Goal: Information Seeking & Learning: Understand process/instructions

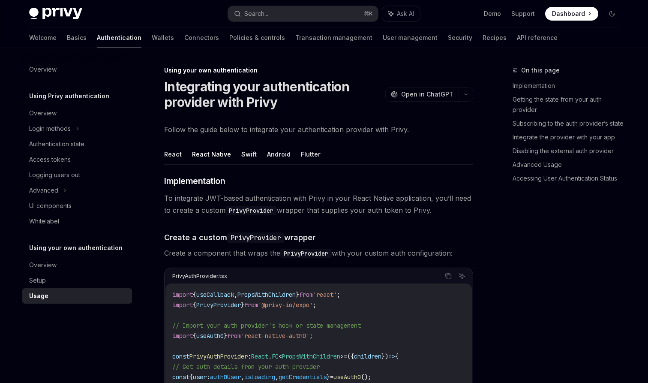
scroll to position [87, 0]
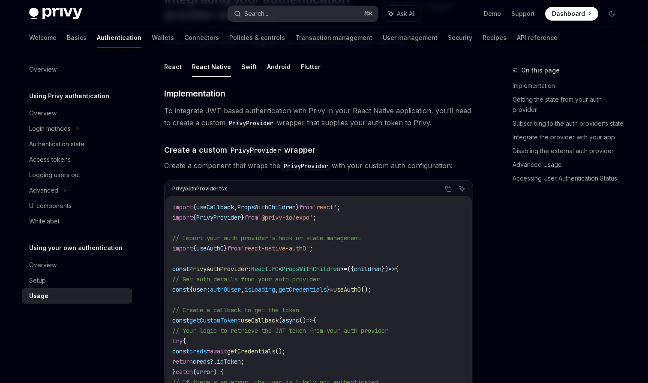
click at [254, 12] on div "Search..." at bounding box center [256, 14] width 24 height 10
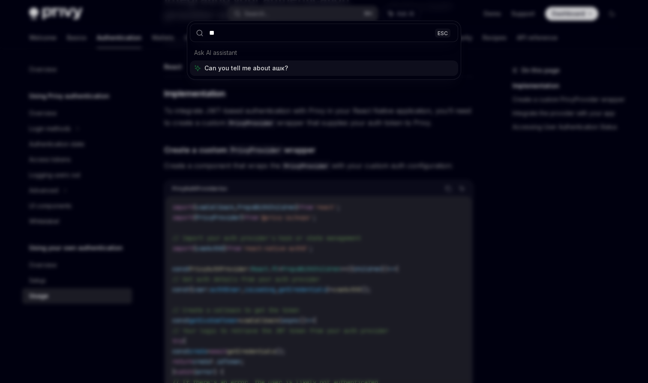
type input "*"
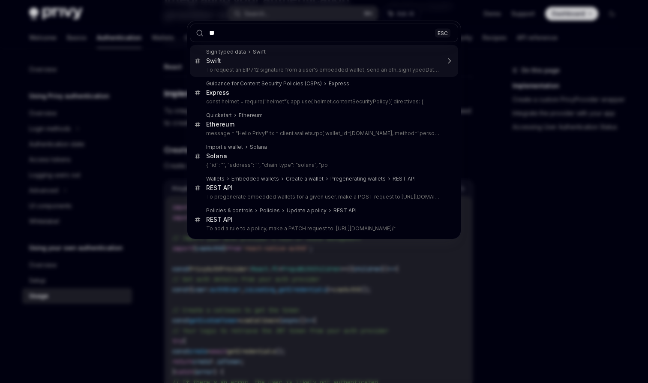
type input "*"
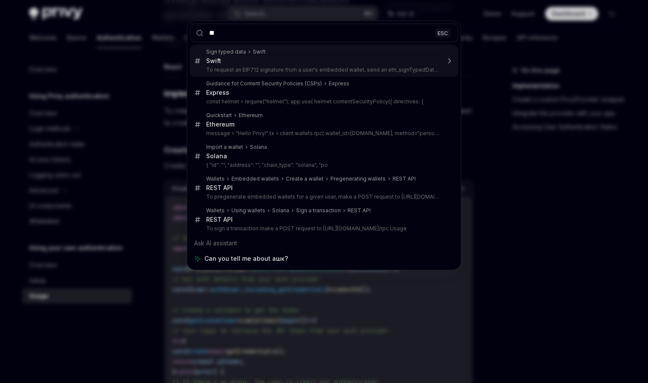
type input "*"
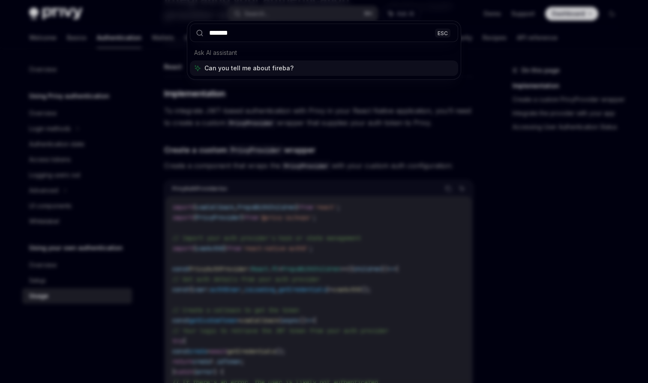
type input "********"
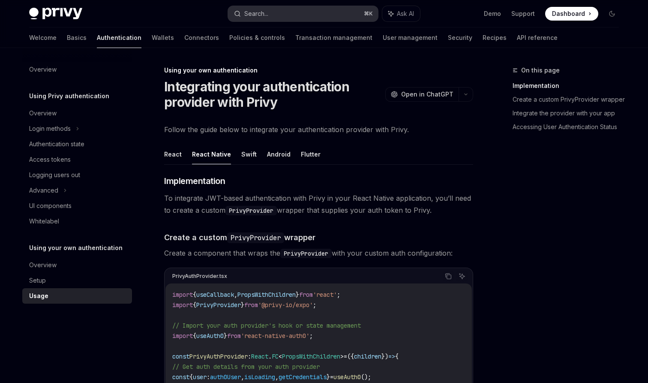
click at [261, 12] on div "Search..." at bounding box center [256, 14] width 24 height 10
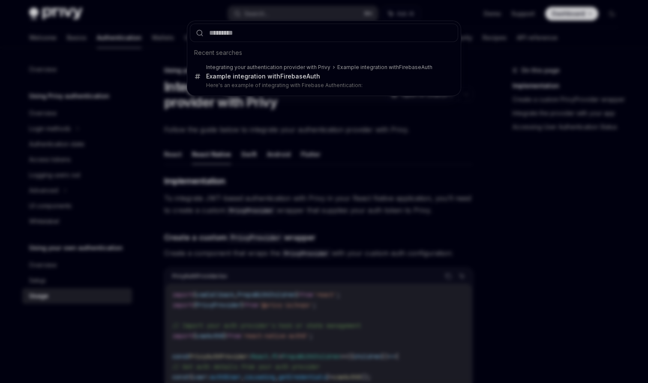
click at [513, 229] on div "Recent searches Integrating your authentication provider with Privy Example int…" at bounding box center [324, 191] width 648 height 383
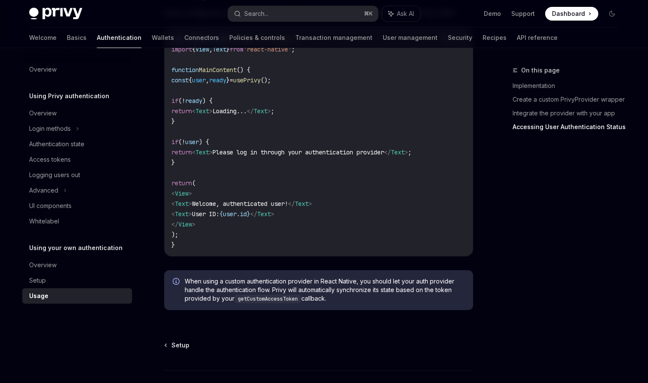
scroll to position [1006, 0]
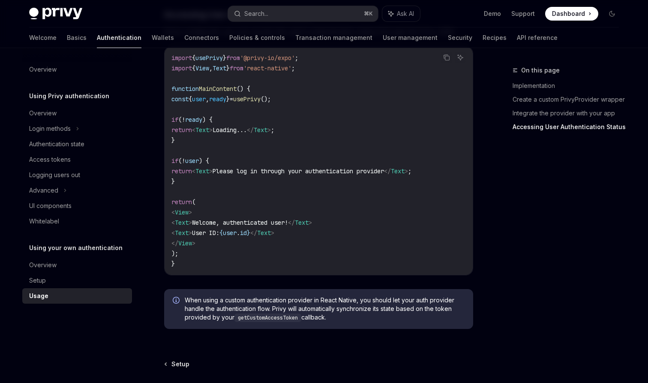
click at [276, 23] on div "Privy Docs home page Search... ⌘ K Ask AI Demo Support Dashboard Dashboard Sear…" at bounding box center [324, 13] width 590 height 27
click at [268, 17] on div "Search..." at bounding box center [256, 14] width 24 height 10
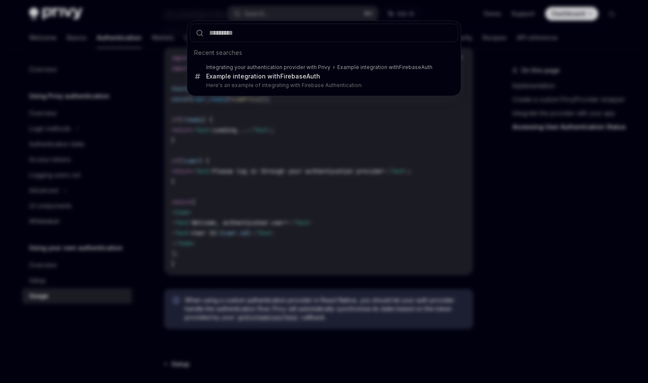
click at [255, 36] on input "text" at bounding box center [324, 33] width 268 height 18
click at [519, 181] on div "Recent searches Integrating your authentication provider with Privy Example int…" at bounding box center [324, 191] width 648 height 383
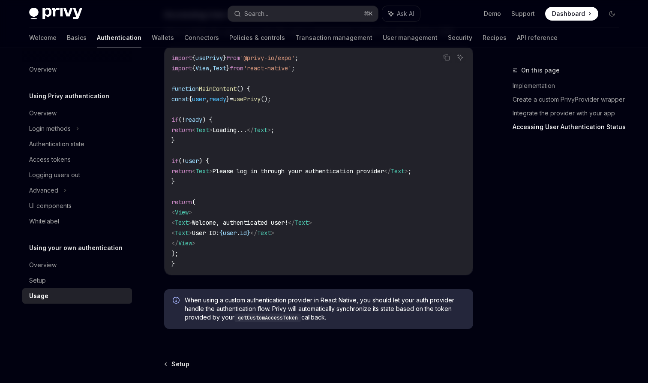
click at [251, 23] on div "Privy Docs home page Search... ⌘ K Ask AI Demo Support Dashboard Dashboard Sear…" at bounding box center [324, 13] width 590 height 27
click at [240, 9] on div "Search..." at bounding box center [251, 14] width 34 height 10
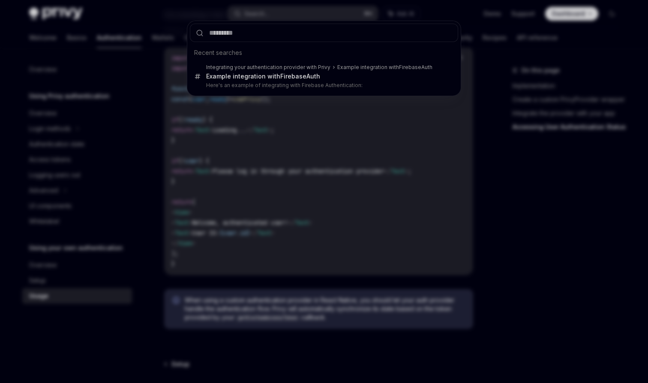
click at [480, 162] on div "Recent searches Integrating your authentication provider with Privy Example int…" at bounding box center [324, 191] width 648 height 383
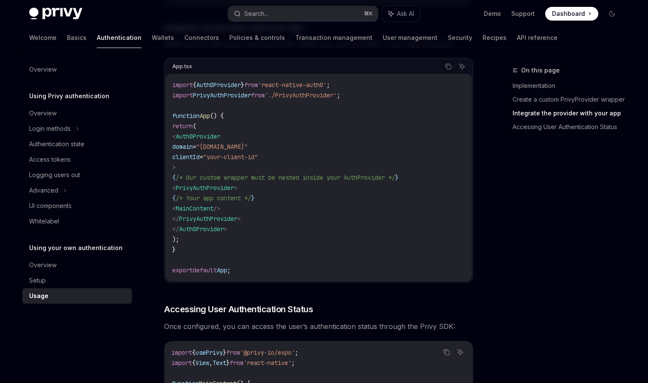
scroll to position [712, 0]
click at [248, 181] on span "/* Our custom wrapper must be nested inside your AuthProvider */" at bounding box center [285, 178] width 219 height 8
click at [363, 176] on code "import { Auth0Provider } from 'react-native-auth0' ; import PrivyAuthProvider f…" at bounding box center [318, 177] width 293 height 195
click at [491, 144] on div "On this page Implementation Create a custom PrivyProvider wrapper Integrate the…" at bounding box center [323, 46] width 603 height 1421
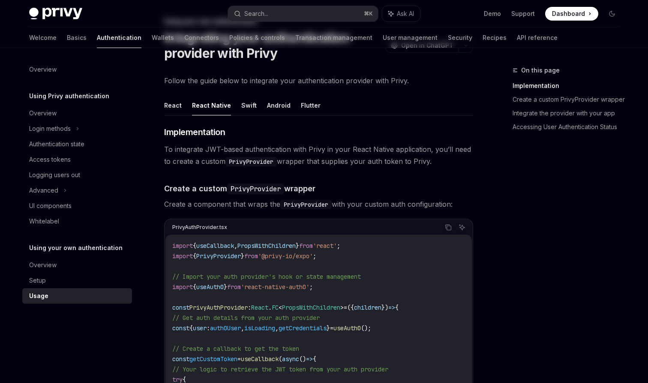
scroll to position [0, 0]
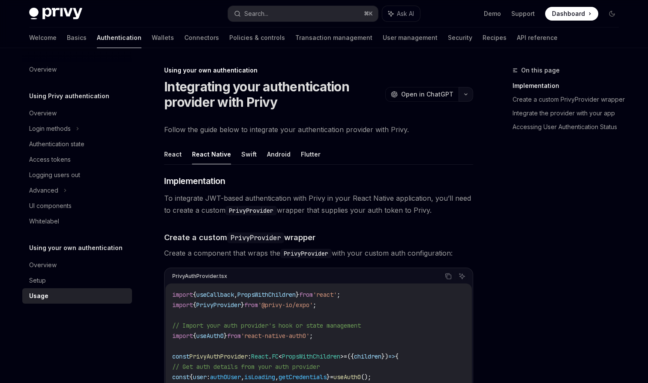
click at [463, 96] on button "button" at bounding box center [466, 94] width 15 height 15
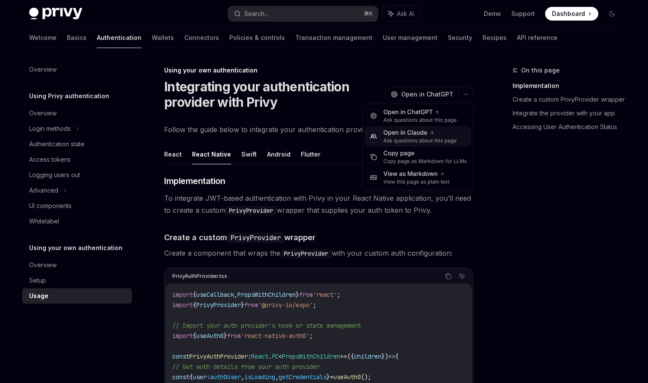
click at [420, 135] on div "Open in Claude" at bounding box center [420, 133] width 73 height 9
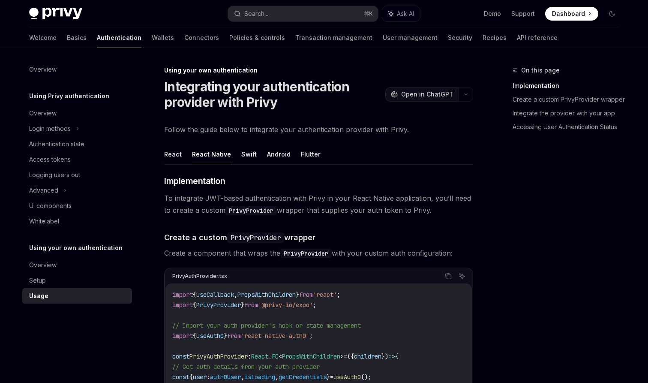
click at [424, 91] on span "Open in ChatGPT" at bounding box center [427, 94] width 52 height 9
click at [60, 278] on div "Setup" at bounding box center [78, 280] width 98 height 10
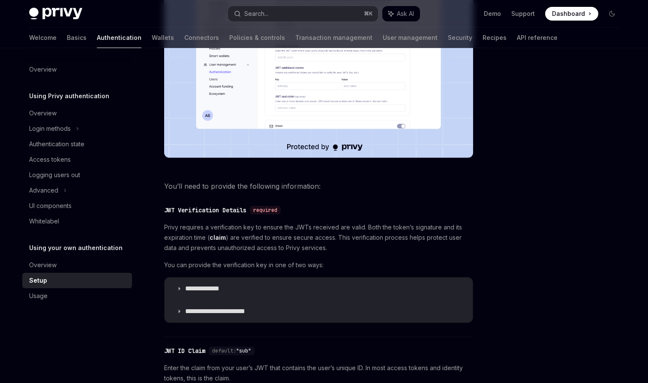
scroll to position [436, 0]
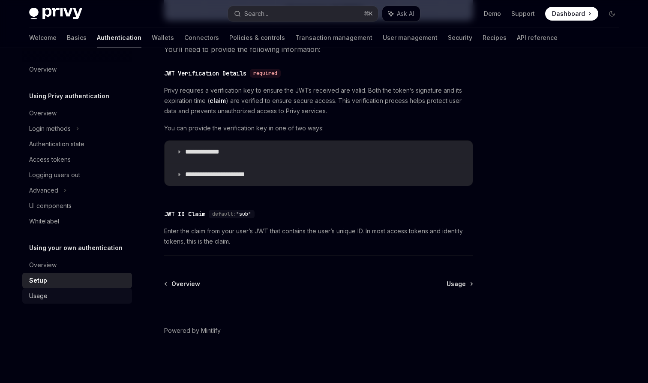
click at [48, 297] on div "Usage" at bounding box center [78, 296] width 98 height 10
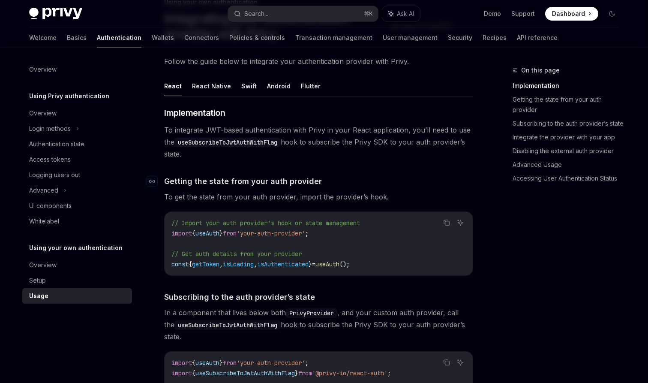
scroll to position [69, 0]
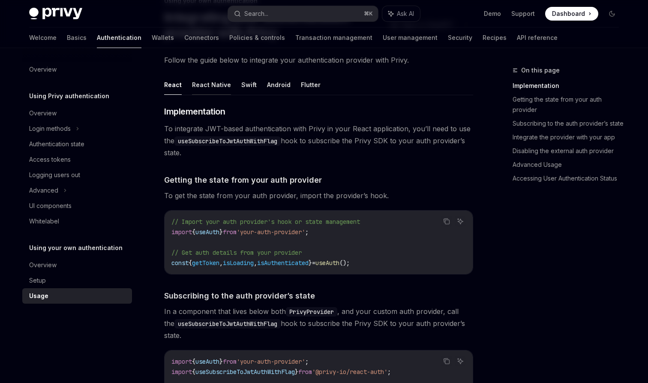
click at [207, 81] on button "React Native" at bounding box center [211, 85] width 39 height 20
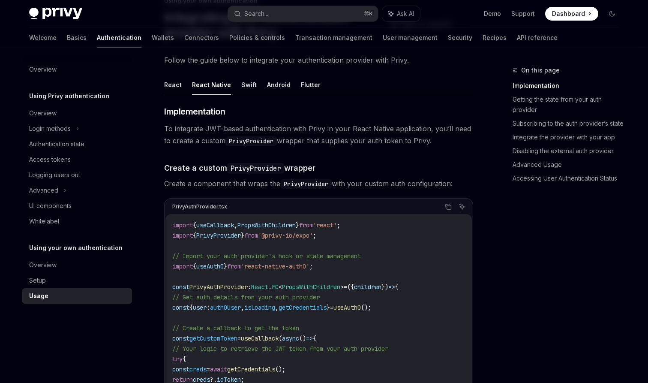
type textarea "*"
